Goal: Find specific page/section: Find specific page/section

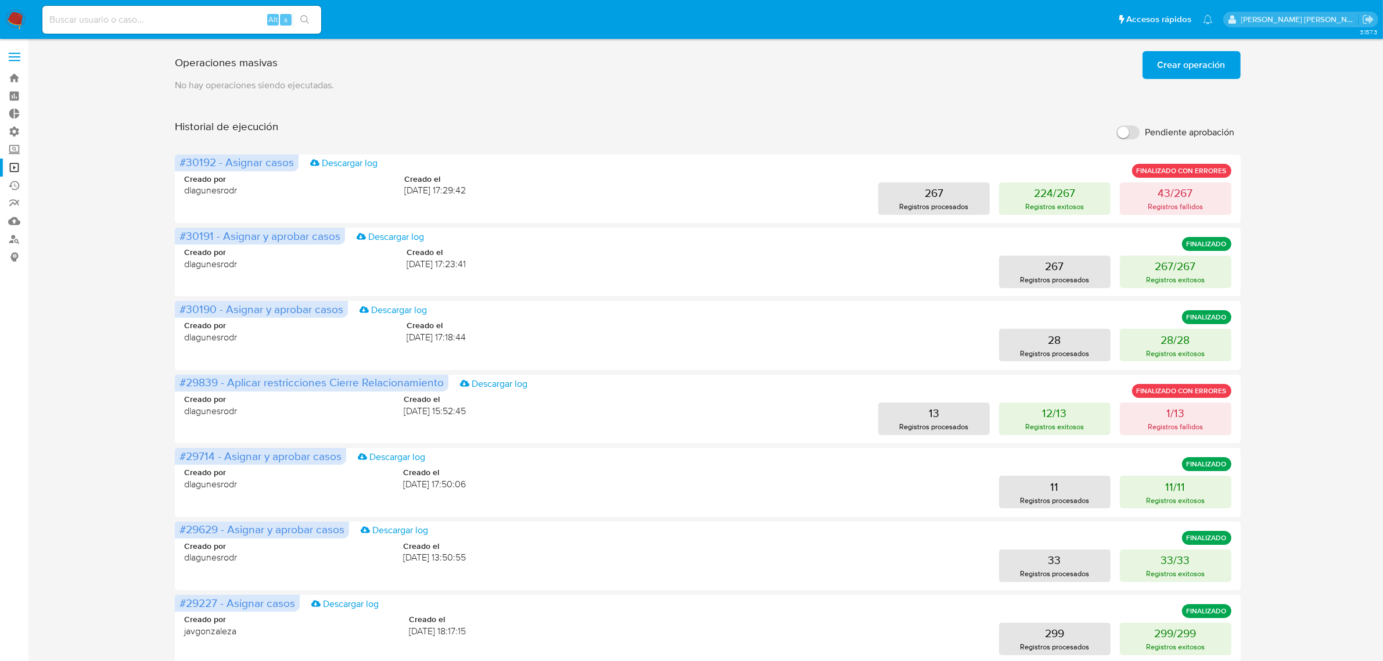
click at [23, 54] on label at bounding box center [14, 57] width 29 height 24
click at [0, 0] on input "checkbox" at bounding box center [0, 0] width 0 height 0
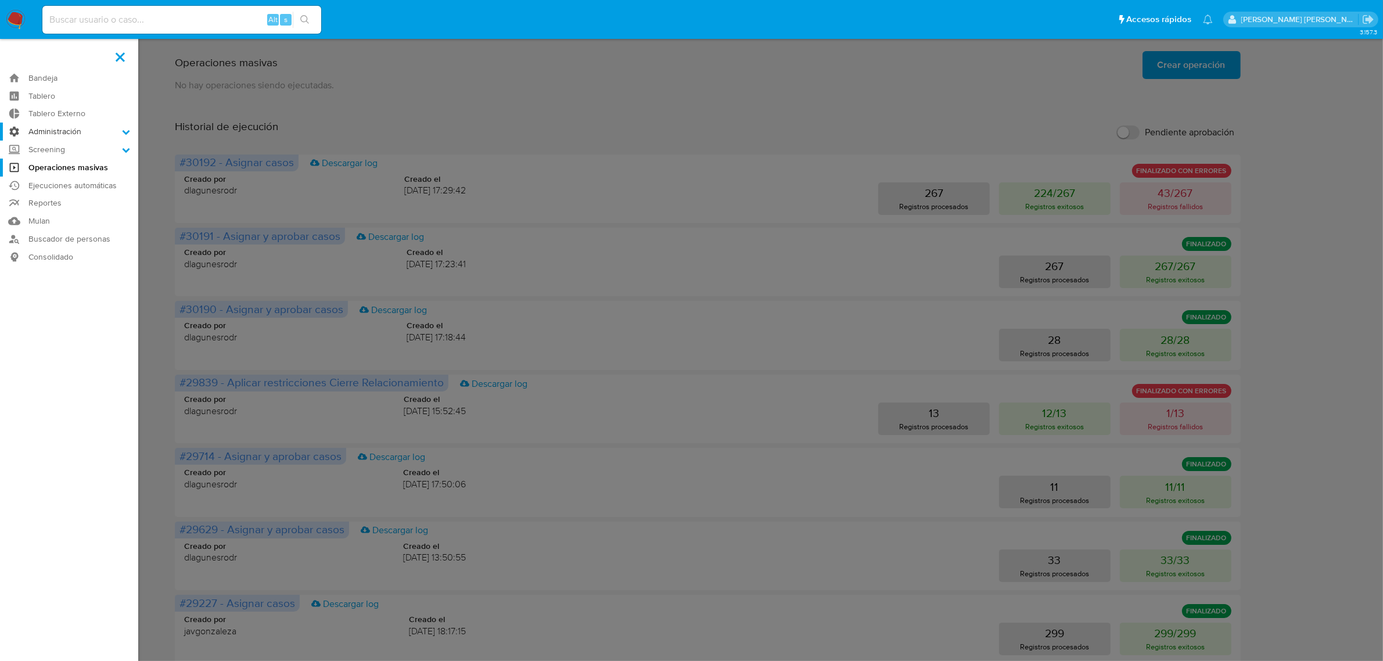
click at [123, 135] on icon at bounding box center [126, 132] width 8 height 8
click at [0, 0] on input "Administración" at bounding box center [0, 0] width 0 height 0
click at [64, 148] on link "Reglas" at bounding box center [69, 148] width 138 height 15
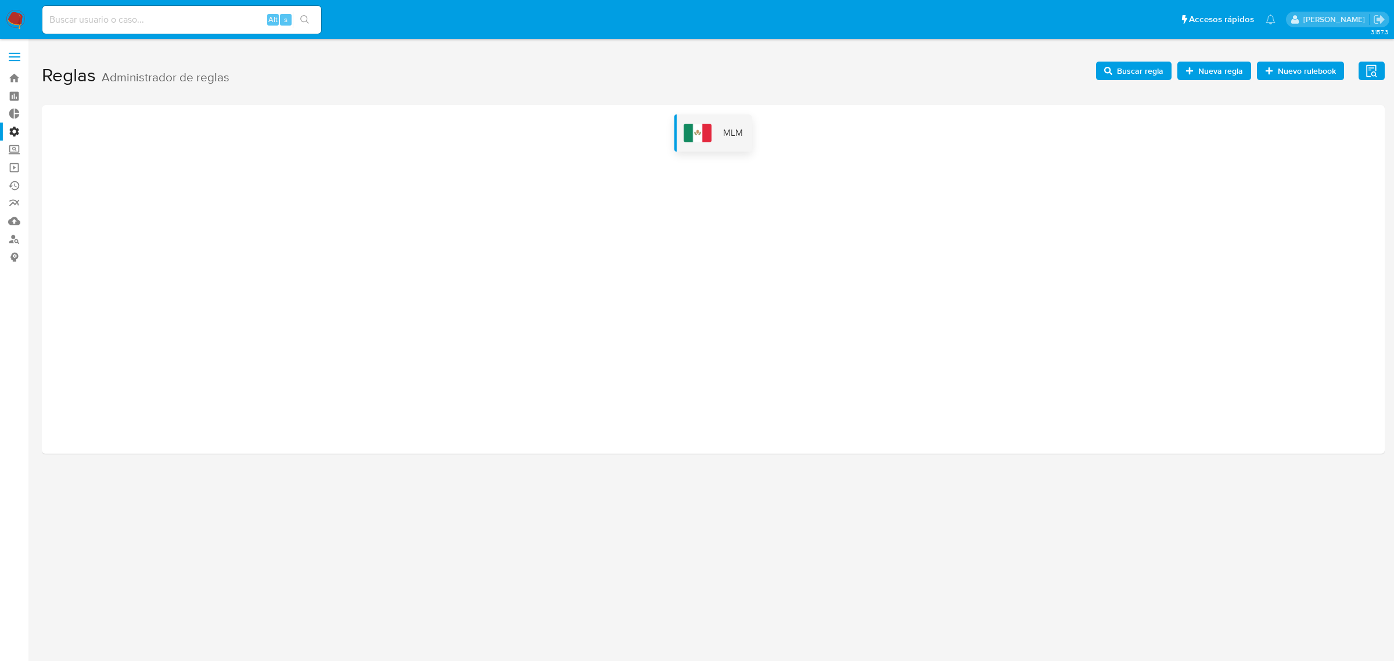
click at [715, 126] on div "MLM" at bounding box center [714, 132] width 78 height 37
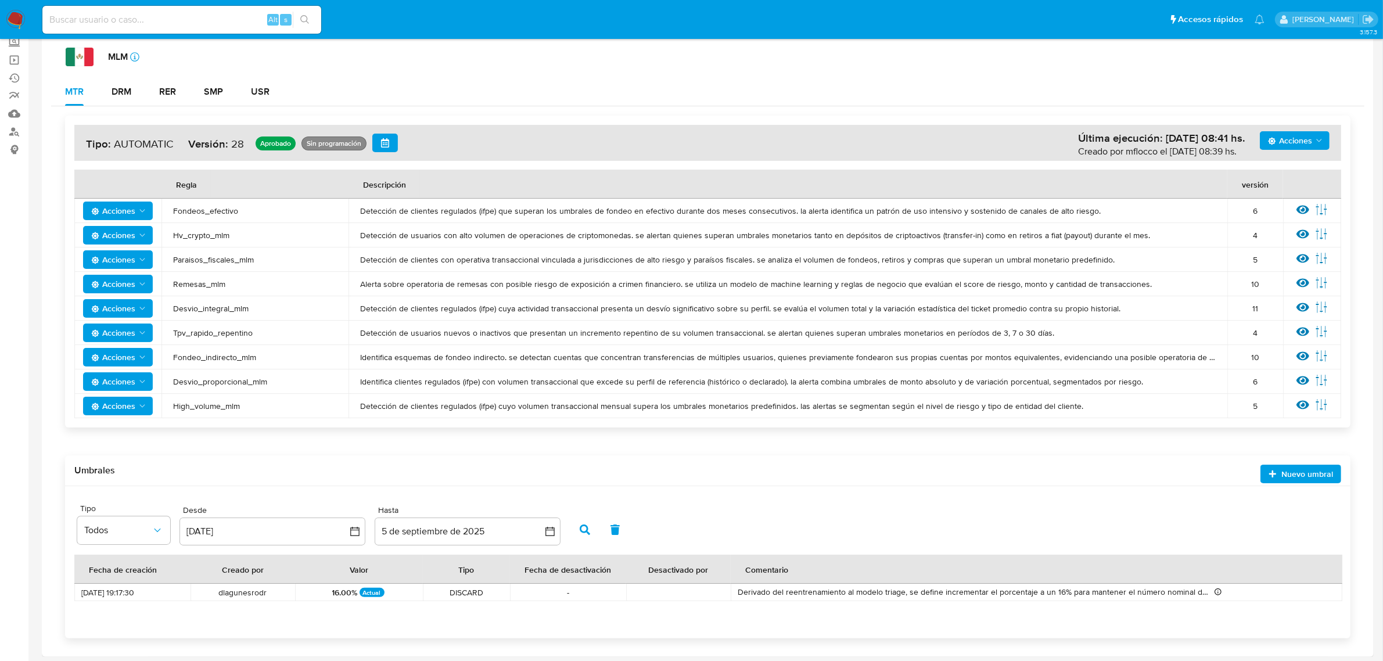
scroll to position [110, 0]
